Goal: Transaction & Acquisition: Book appointment/travel/reservation

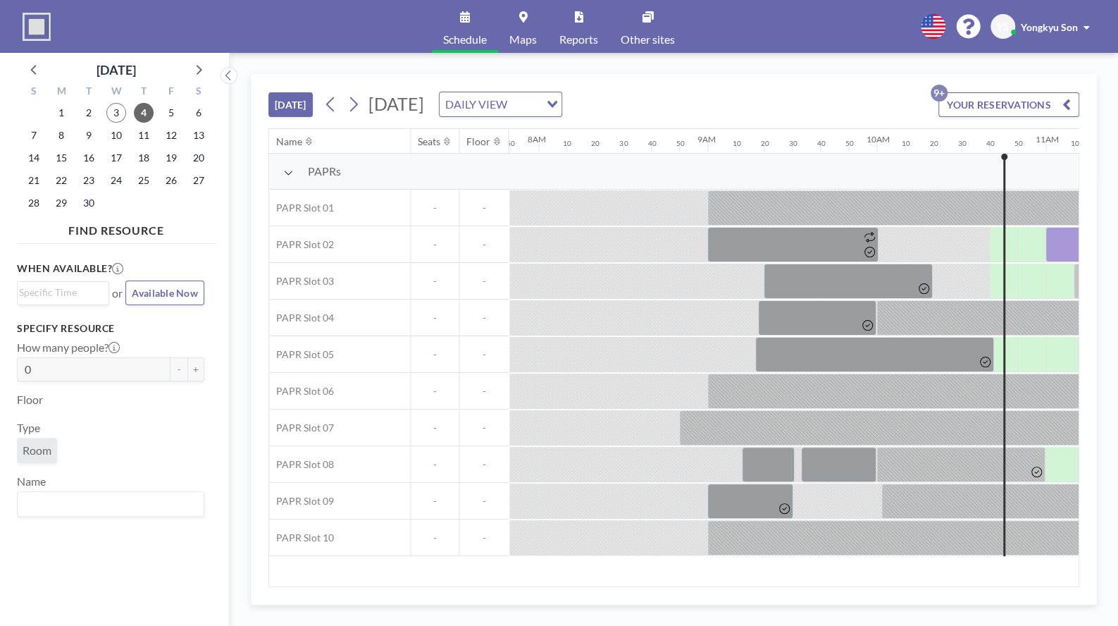
scroll to position [0, 1325]
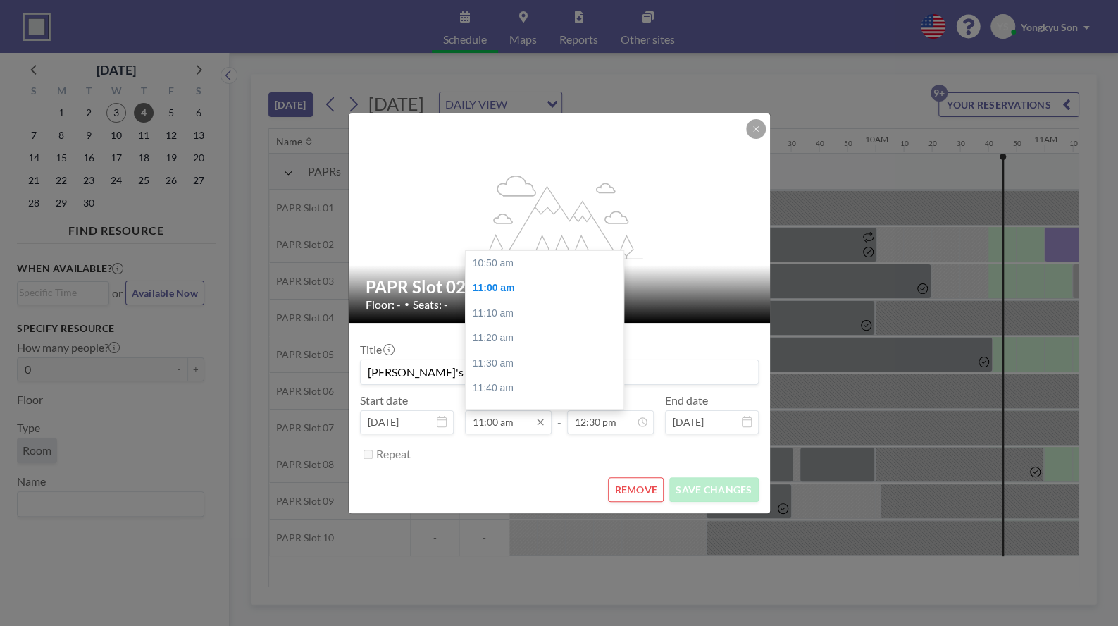
scroll to position [25, 0]
click at [519, 426] on input "11:00 am" at bounding box center [508, 422] width 87 height 24
click at [490, 426] on input "11:00 am" at bounding box center [508, 422] width 87 height 24
click at [491, 425] on input "11:00 am" at bounding box center [508, 422] width 87 height 24
click at [500, 279] on div "11:10 am" at bounding box center [549, 287] width 167 height 25
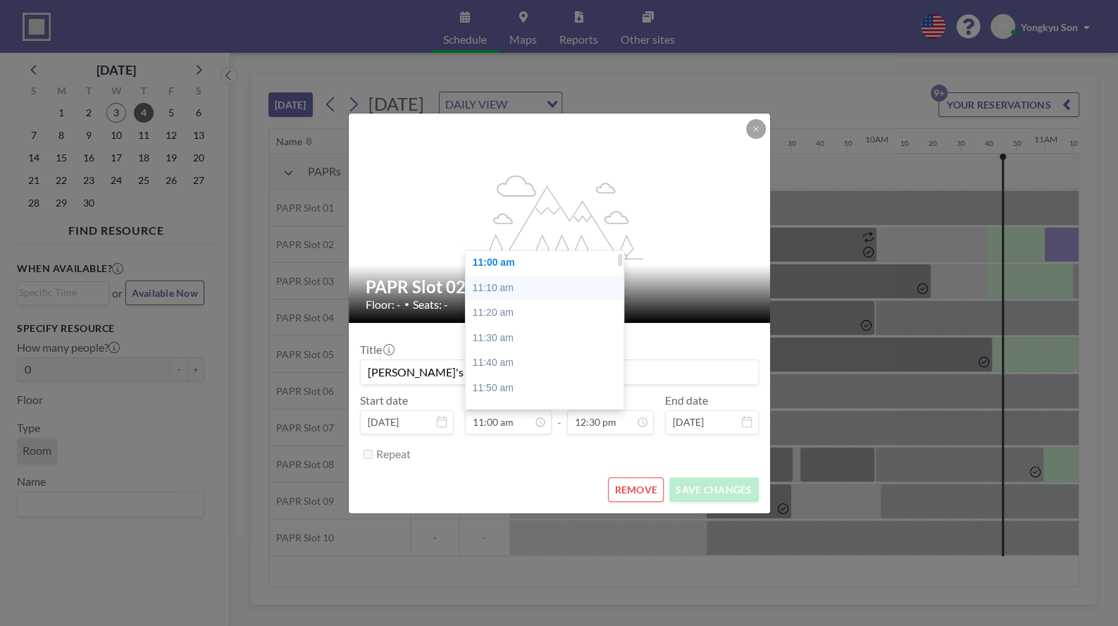
type input "11:10 am"
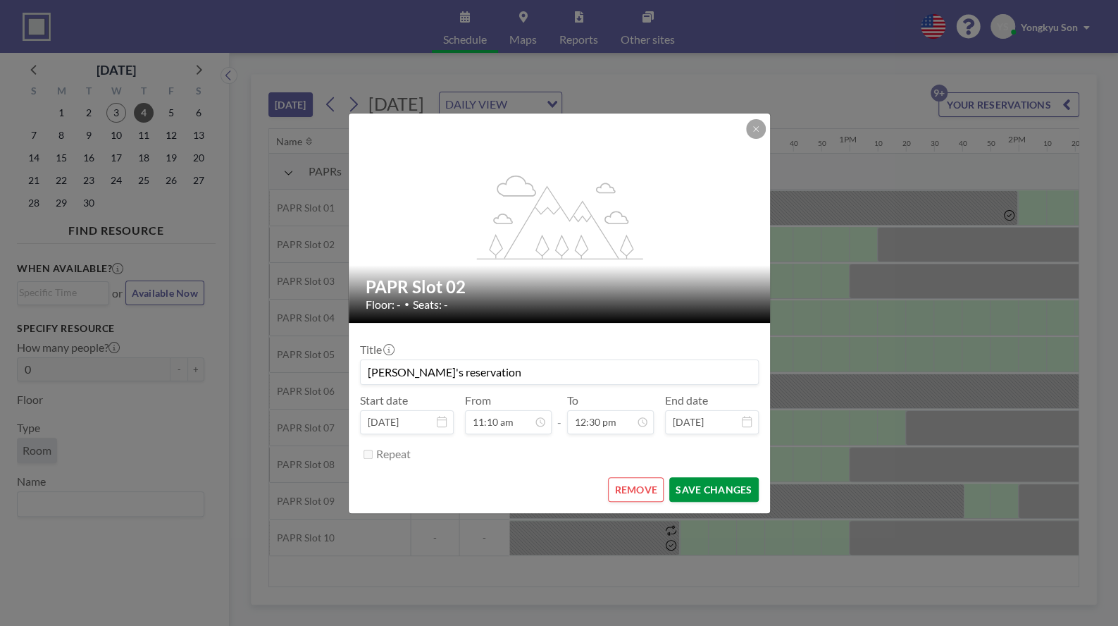
scroll to position [0, 1860]
click at [705, 488] on button "SAVE CHANGES" at bounding box center [713, 489] width 89 height 25
